Goal: Information Seeking & Learning: Learn about a topic

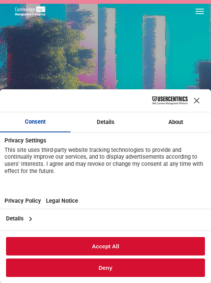
click at [197, 100] on div "Close Layer" at bounding box center [197, 100] width 11 height 11
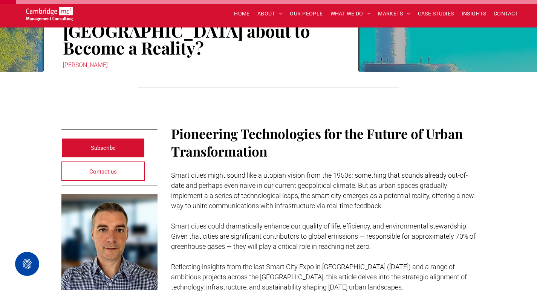
scroll to position [339, 0]
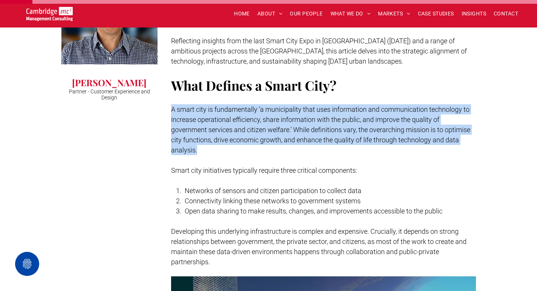
drag, startPoint x: 169, startPoint y: 92, endPoint x: 199, endPoint y: 133, distance: 51.4
copy span "A smart city is fundamentally ‘a municipality that uses information and communi…"
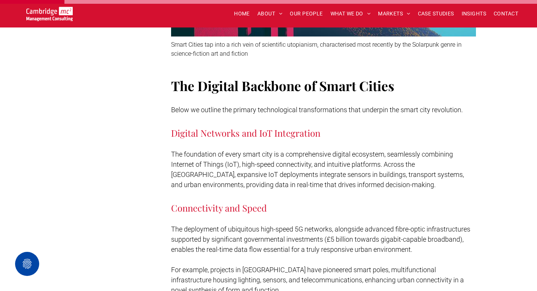
scroll to position [754, 0]
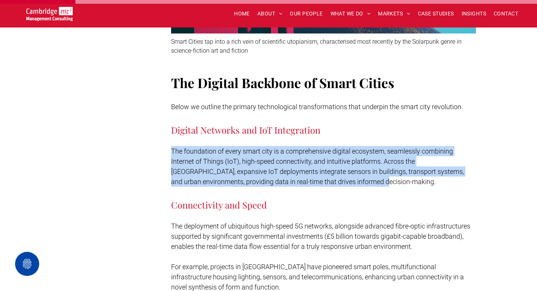
drag, startPoint x: 168, startPoint y: 132, endPoint x: 322, endPoint y: 161, distance: 157.3
copy span "The foundation of every smart city is a comprehensive digital ecosystem, seamle…"
click at [211, 153] on span "The foundation of every smart city is a comprehensive digital ecosystem, seamle…" at bounding box center [317, 166] width 293 height 38
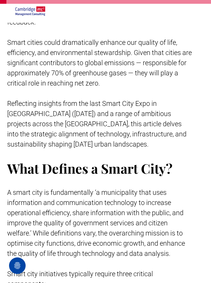
scroll to position [339, 78]
